Goal: Information Seeking & Learning: Learn about a topic

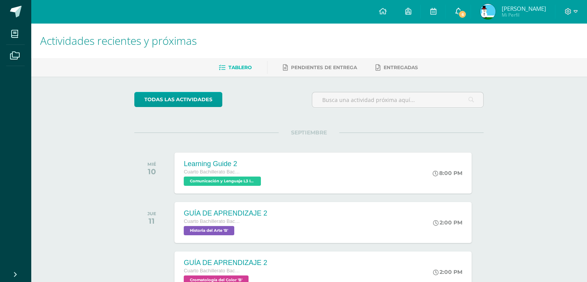
click at [465, 11] on span "6" at bounding box center [462, 14] width 8 height 8
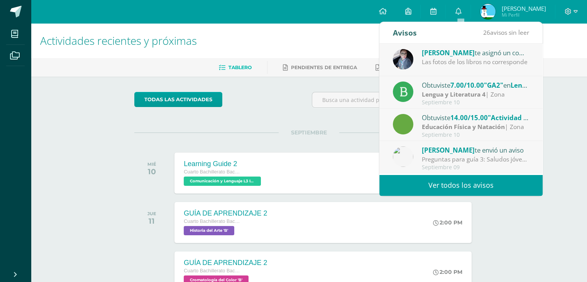
click at [471, 51] on div "[PERSON_NAME] te asignó un comentario en 'GA2' para 'Lengua y Literatura 4'" at bounding box center [475, 52] width 107 height 10
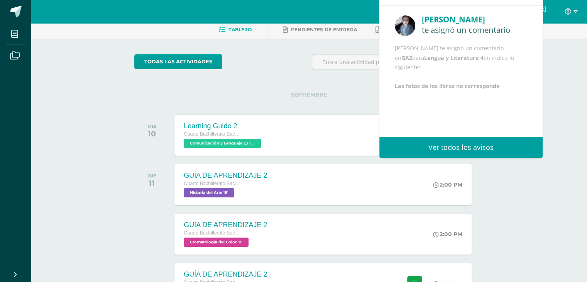
scroll to position [39, 0]
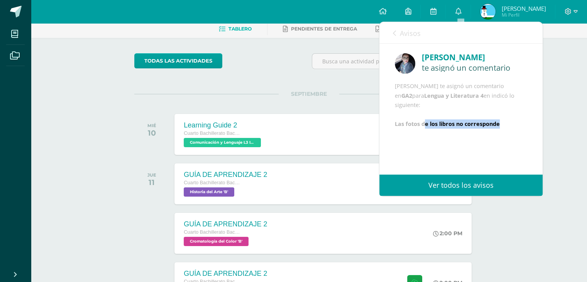
drag, startPoint x: 424, startPoint y: 162, endPoint x: 492, endPoint y: 162, distance: 68.7
click at [496, 127] on b "Las fotos de los libros no corresponde" at bounding box center [447, 123] width 105 height 7
click at [492, 127] on b "Las fotos de los libros no corresponde" at bounding box center [447, 123] width 105 height 7
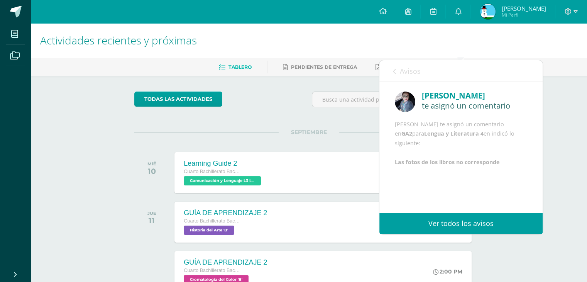
scroll to position [0, 0]
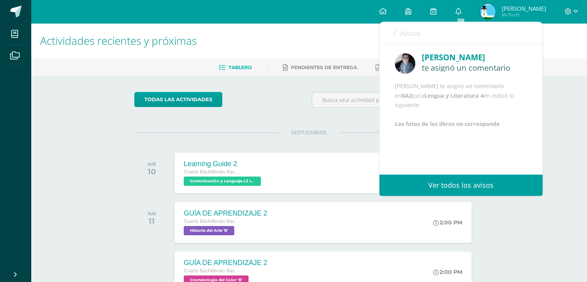
click at [394, 37] on link "Avisos" at bounding box center [407, 33] width 28 height 22
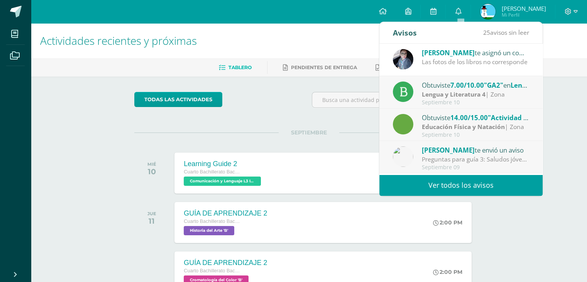
click at [431, 100] on div "Septiembre 10" at bounding box center [475, 102] width 107 height 7
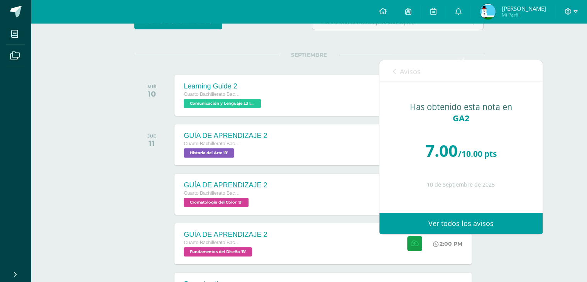
scroll to position [77, 0]
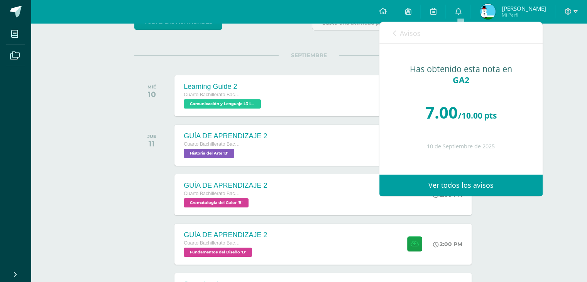
click at [394, 38] on link "Avisos" at bounding box center [407, 33] width 28 height 22
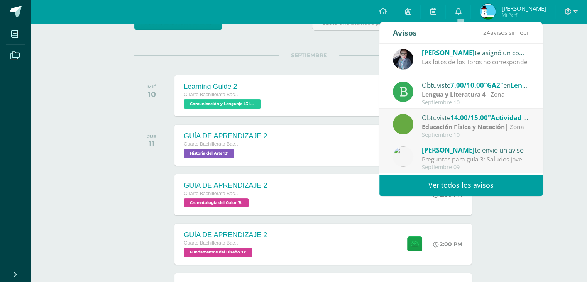
click at [440, 130] on strong "Educación Física y Natación" at bounding box center [463, 126] width 83 height 8
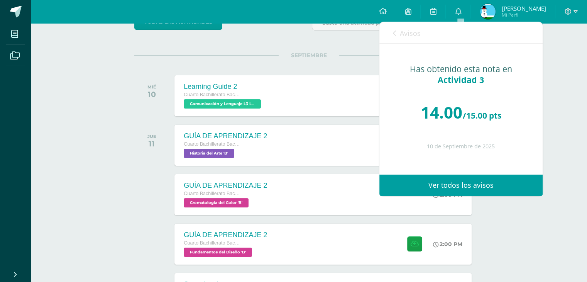
click at [394, 38] on link "Avisos" at bounding box center [407, 33] width 28 height 22
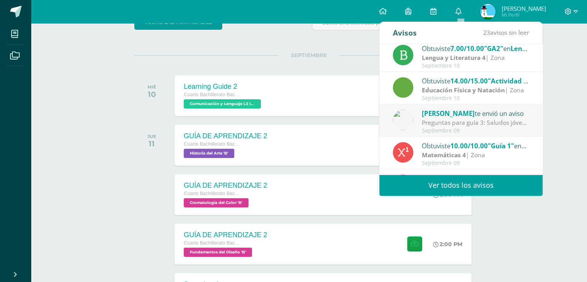
scroll to position [39, 0]
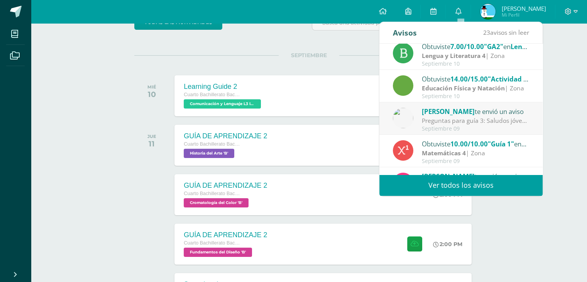
click at [451, 115] on div "[PERSON_NAME] te envió un aviso" at bounding box center [475, 111] width 107 height 10
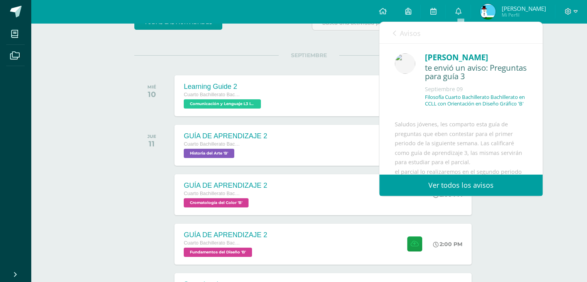
click at [397, 29] on link "Avisos" at bounding box center [407, 33] width 28 height 22
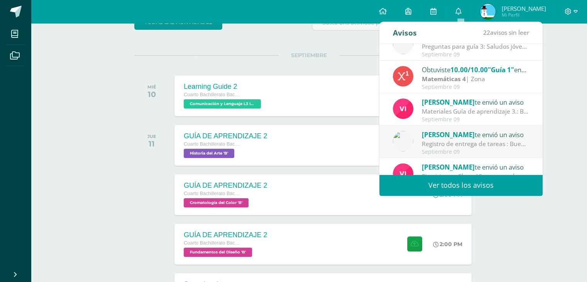
scroll to position [116, 0]
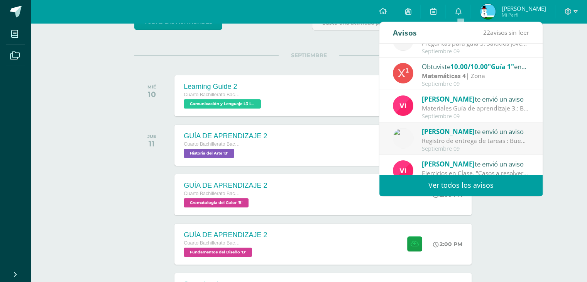
click at [477, 121] on div "[PERSON_NAME] te envió un aviso Materiales Guía de aprendizaje 3.: Buenos días …" at bounding box center [460, 106] width 163 height 32
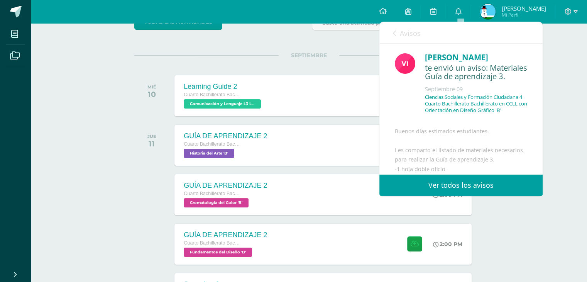
click at [396, 30] on link "Avisos" at bounding box center [407, 33] width 28 height 22
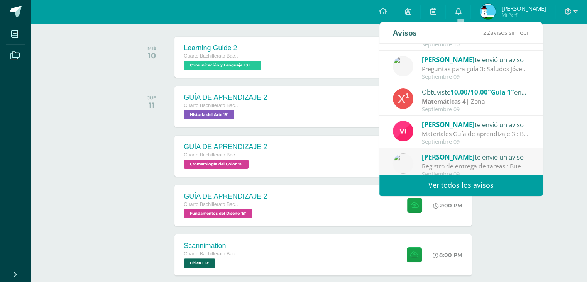
scroll to position [90, 0]
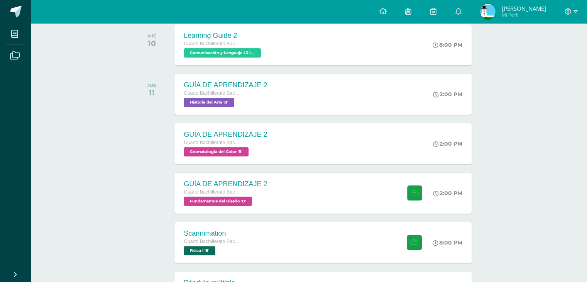
scroll to position [154, 0]
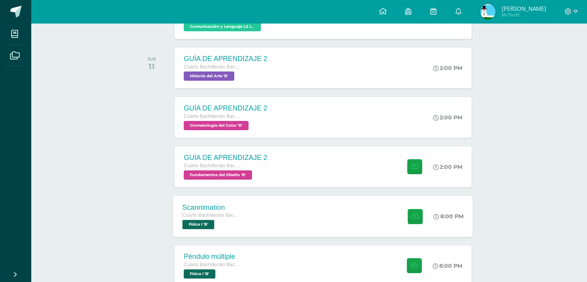
click at [229, 227] on div "Cuarto Bachillerato Bachillerato en CCLL con Orientación en Diseño Gráfico Físi…" at bounding box center [212, 220] width 59 height 18
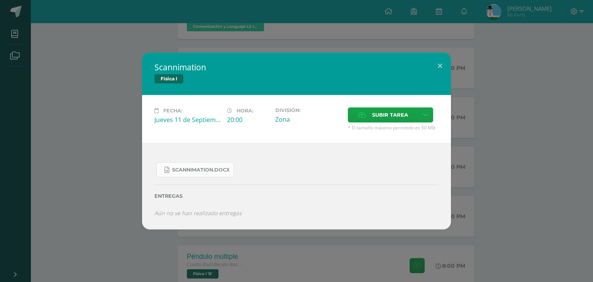
click at [179, 170] on span "Scannimation.docx" at bounding box center [201, 170] width 58 height 6
click at [515, 107] on div "Scannimation Física I Fecha: [DATE] Hora: 20:00 División: Zona Cancelar" at bounding box center [296, 140] width 587 height 176
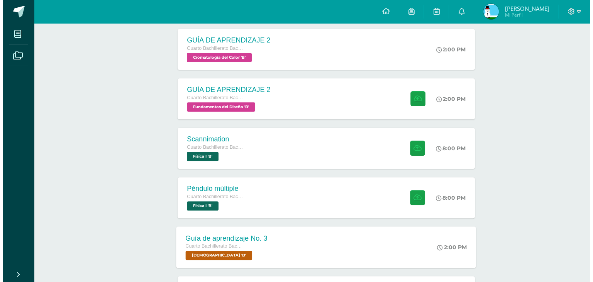
scroll to position [232, 0]
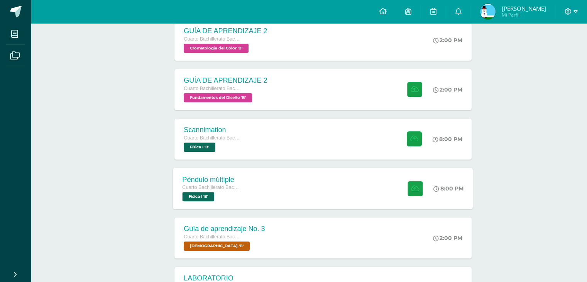
click at [290, 184] on div "Péndulo múltiple Cuarto Bachillerato Bachillerato en CCLL con Orientación en Di…" at bounding box center [323, 187] width 300 height 41
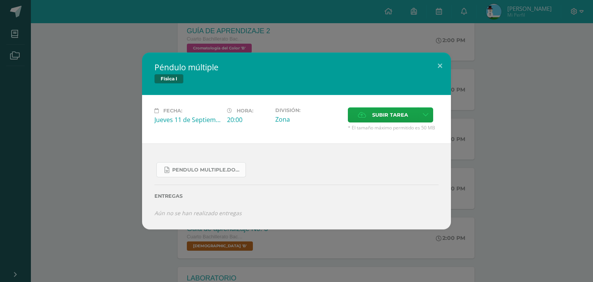
click at [200, 175] on link "Pendulo multiple.docx" at bounding box center [201, 169] width 90 height 15
click at [403, 49] on div "Péndulo múltiple Física I Fecha: [DATE] Hora: 20:00 División: Zona" at bounding box center [296, 141] width 593 height 282
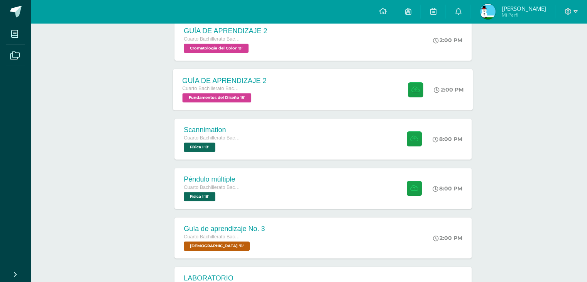
click at [328, 102] on div "GUÍA DE APRENDIZAJE 2 Cuarto Bachillerato Bachillerato en CCLL con Orientación …" at bounding box center [323, 89] width 300 height 41
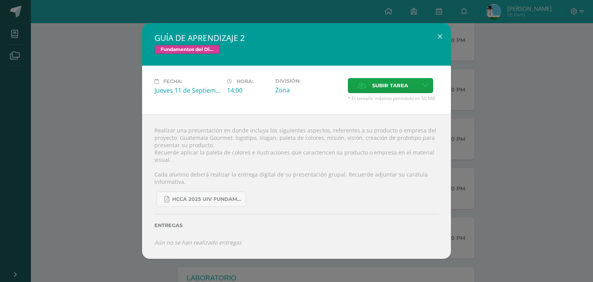
click at [105, 102] on div "GUÍA DE APRENDIZAJE 2 Fundamentos del Diseño Fecha: [DATE] Hora: 14:00 División:" at bounding box center [296, 140] width 587 height 235
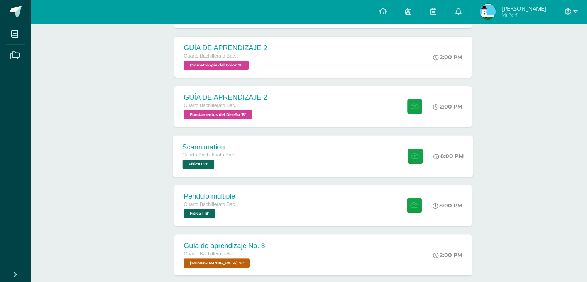
scroll to position [154, 0]
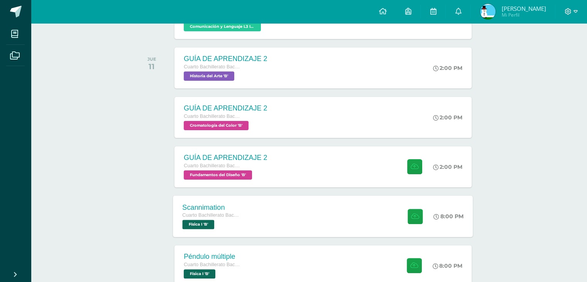
click at [316, 212] on div "Scannimation Cuarto Bachillerato Bachillerato en CCLL con Orientación en Diseño…" at bounding box center [323, 215] width 300 height 41
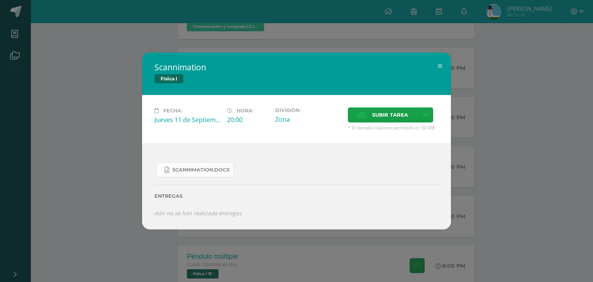
click at [205, 173] on link "Scannimation.docx" at bounding box center [195, 169] width 78 height 15
click at [441, 67] on button at bounding box center [440, 65] width 22 height 26
